Goal: Transaction & Acquisition: Purchase product/service

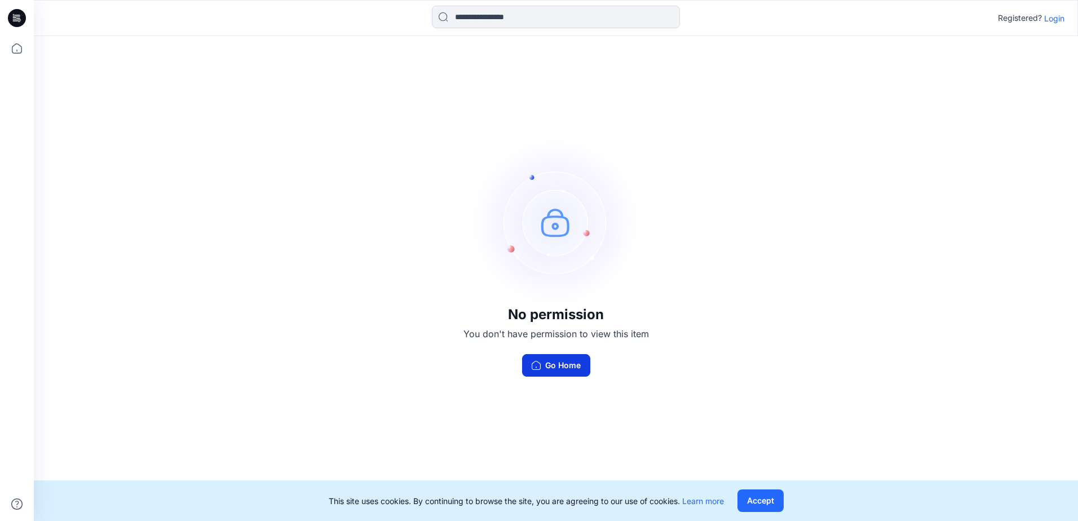
click at [563, 371] on button "Go Home" at bounding box center [556, 365] width 68 height 23
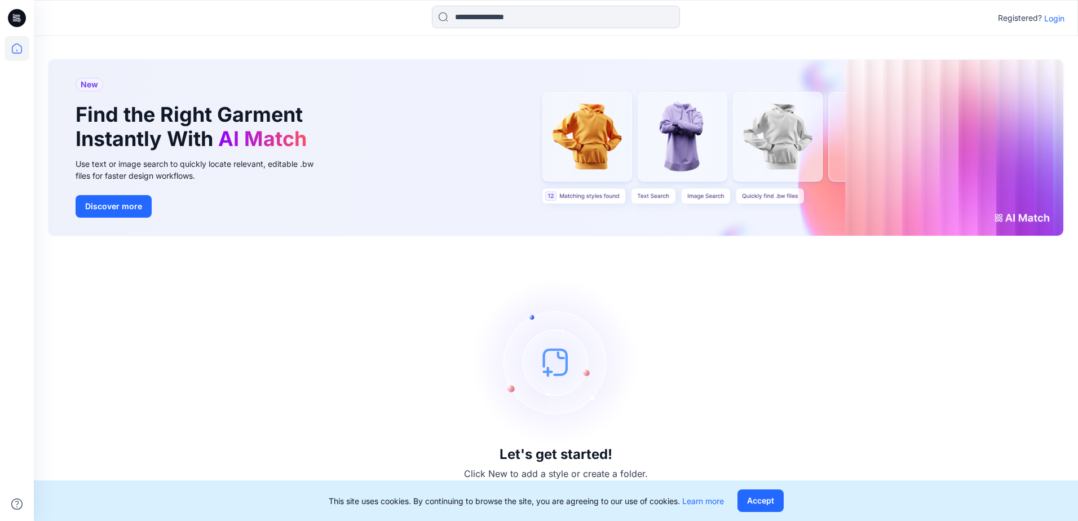
click at [1061, 24] on div "Registered? Login" at bounding box center [1031, 18] width 67 height 14
click at [1060, 20] on p "Login" at bounding box center [1054, 18] width 20 height 12
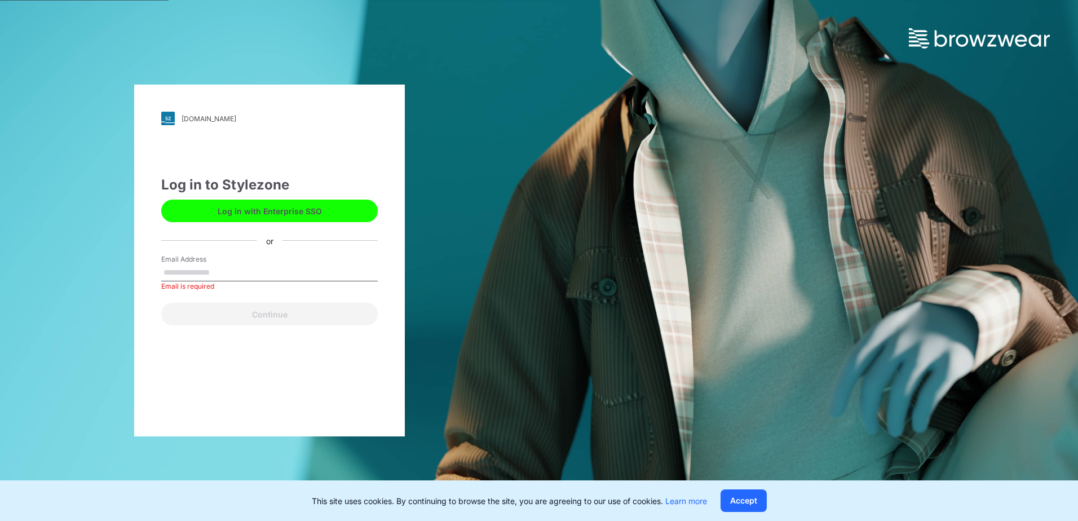
click at [273, 262] on div "Email Address Email is required" at bounding box center [269, 271] width 216 height 34
click at [247, 277] on input "Email Address" at bounding box center [269, 272] width 216 height 17
type input "**********"
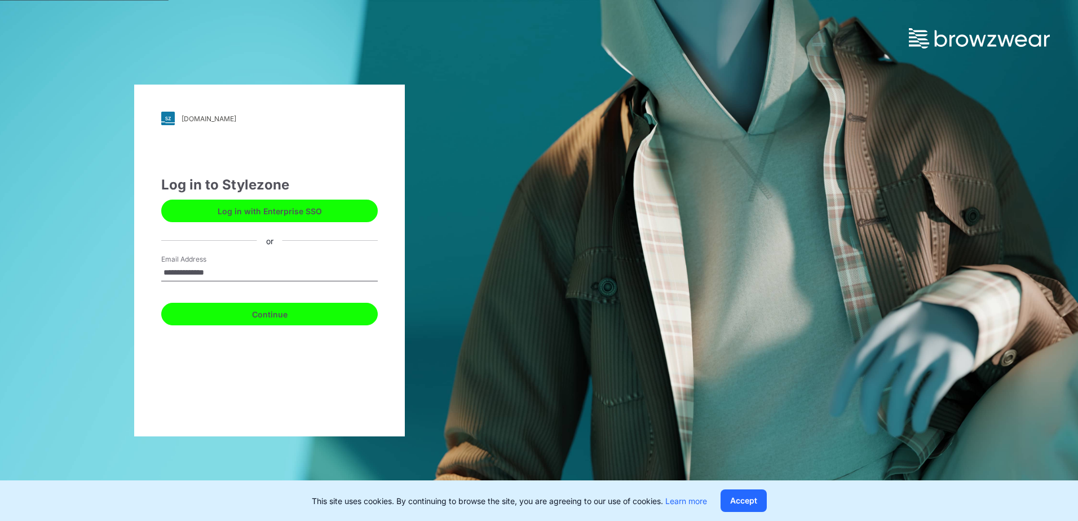
click at [235, 316] on button "Continue" at bounding box center [269, 314] width 216 height 23
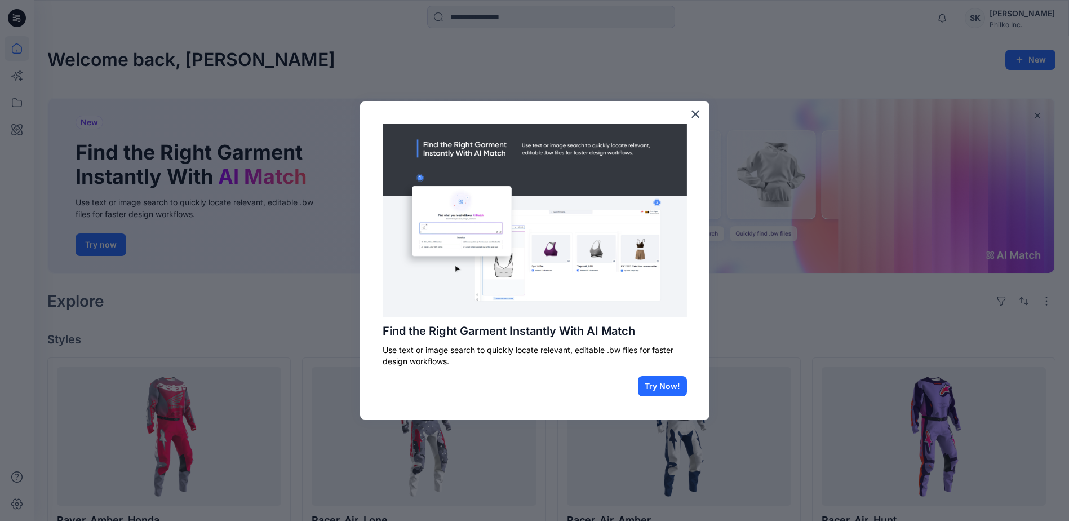
click at [689, 116] on div "Find the Right Garment Instantly With AI Match Use text or image search to quic…" at bounding box center [535, 260] width 350 height 318
click at [693, 113] on button "×" at bounding box center [696, 114] width 11 height 18
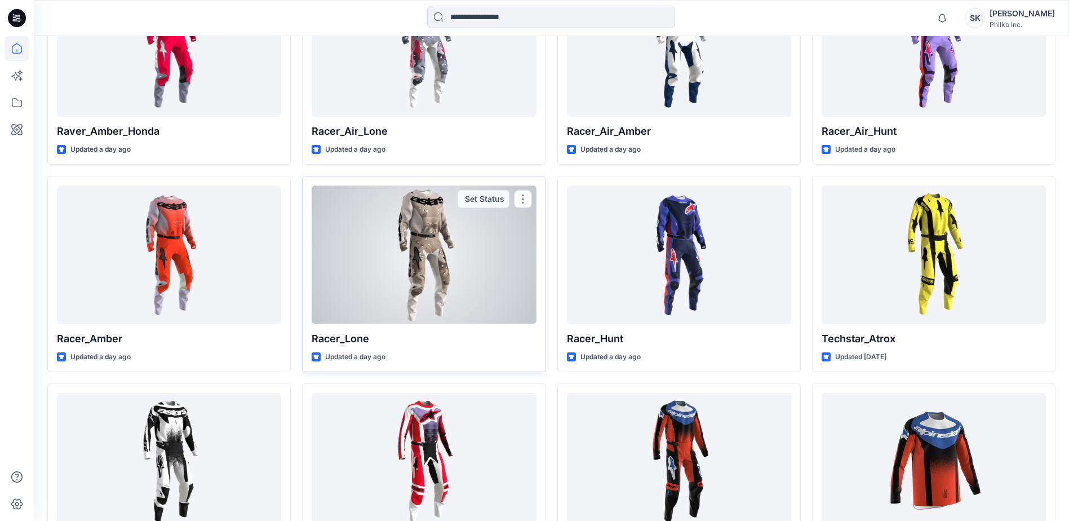
scroll to position [502, 0]
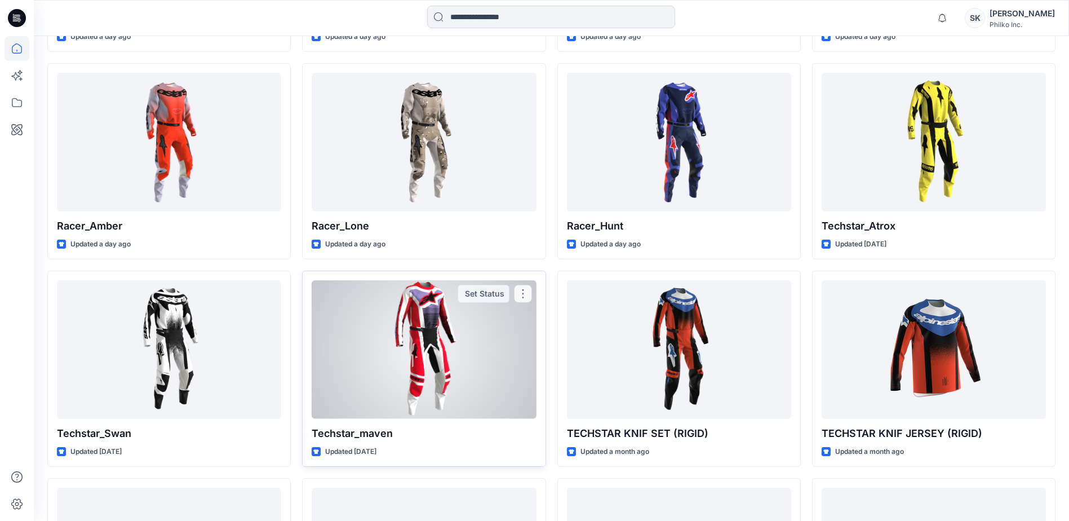
click at [463, 352] on div at bounding box center [424, 349] width 224 height 138
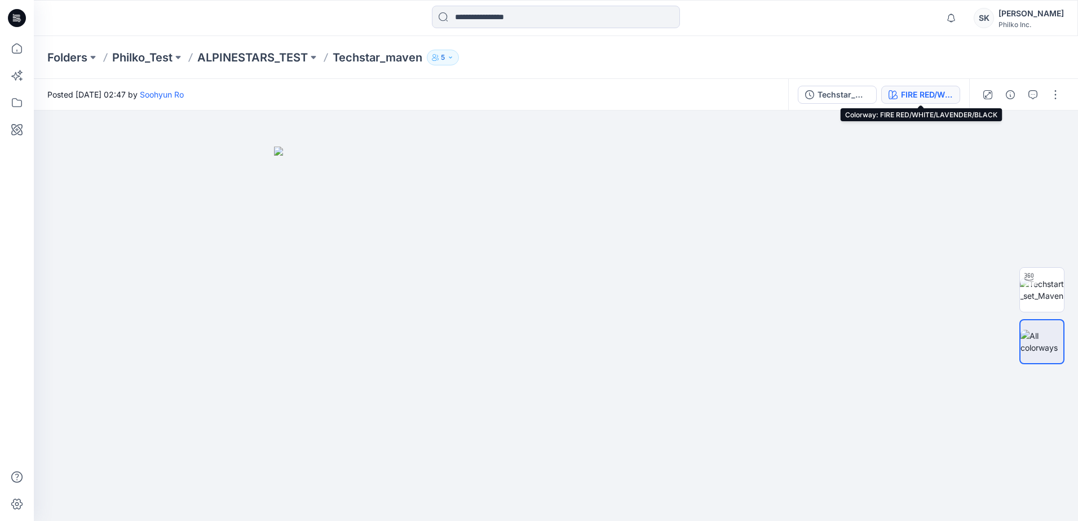
click at [927, 101] on button "FIRE RED/WHITE/LAVENDER/BLACK" at bounding box center [920, 95] width 79 height 18
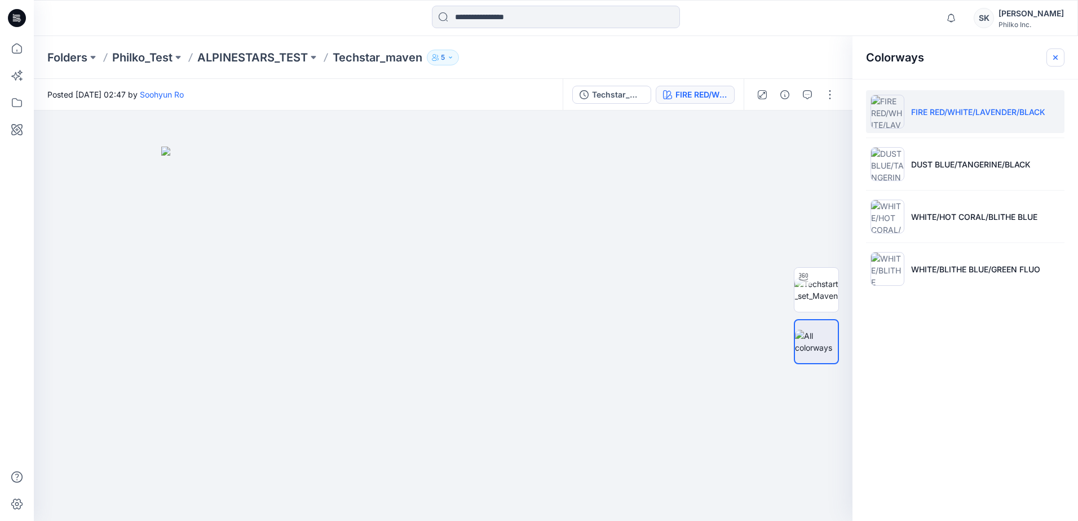
click at [1059, 60] on icon "button" at bounding box center [1055, 57] width 9 height 9
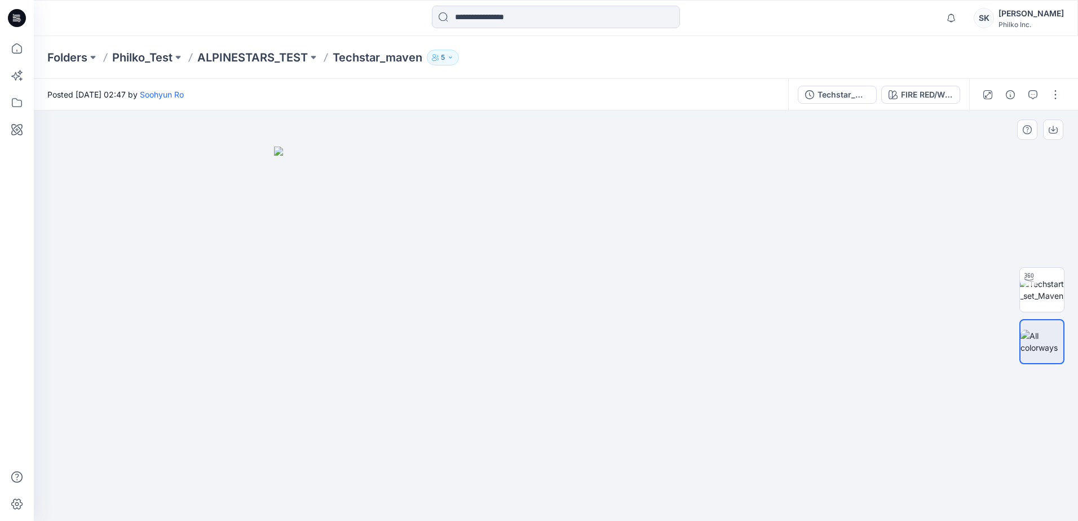
click at [576, 259] on img at bounding box center [556, 334] width 564 height 374
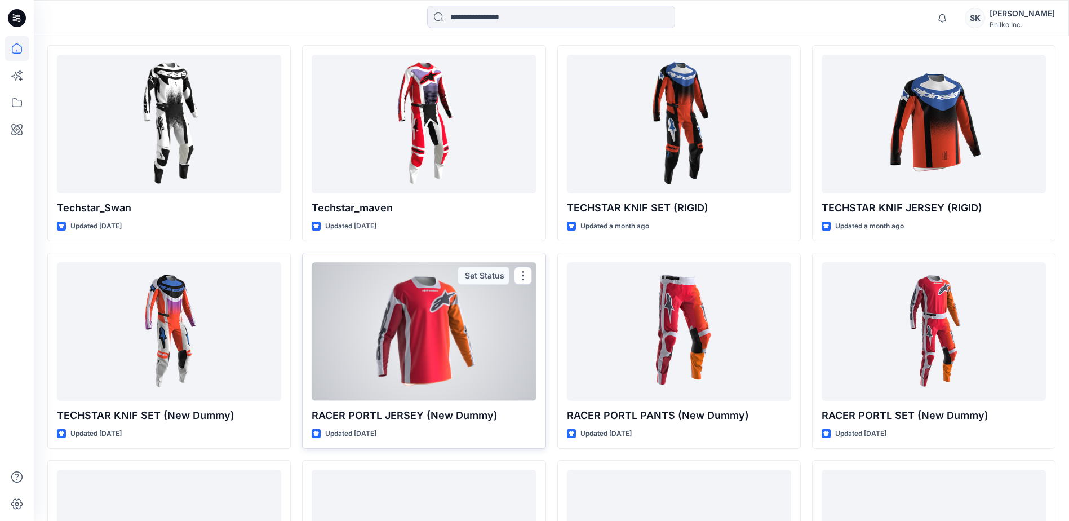
scroll to position [671, 0]
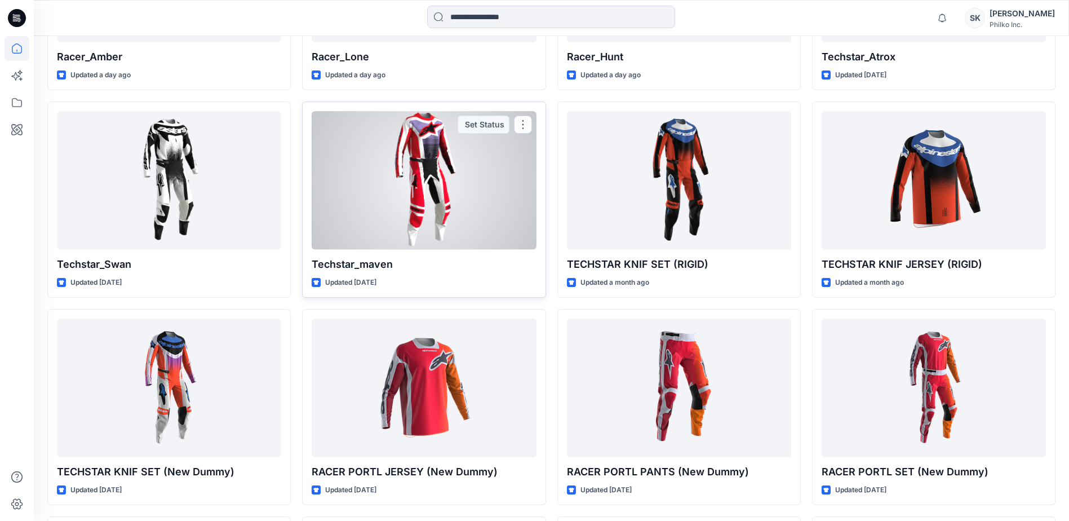
click at [435, 210] on div at bounding box center [424, 180] width 224 height 138
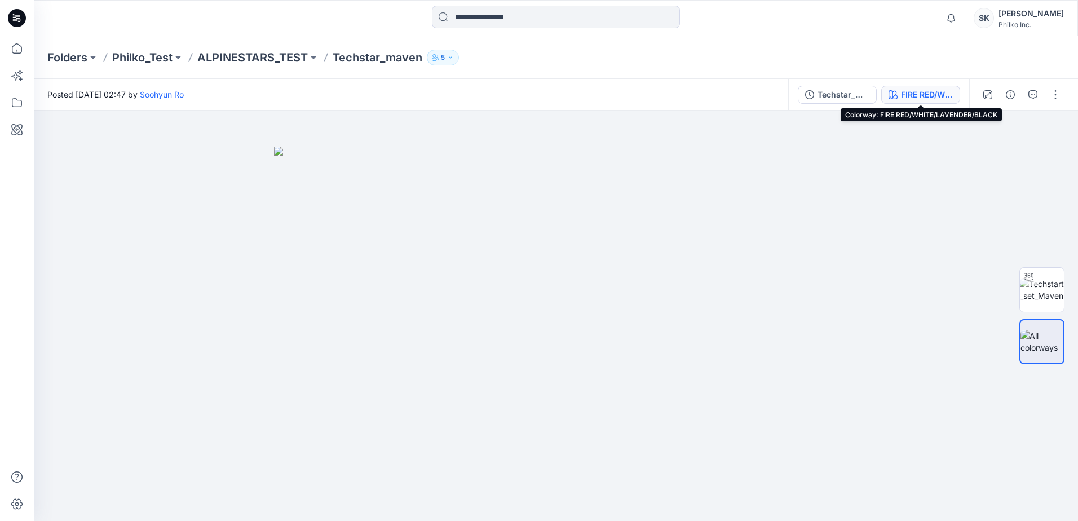
click at [915, 96] on div "FIRE RED/WHITE/LAVENDER/BLACK" at bounding box center [927, 95] width 52 height 12
